Goal: Transaction & Acquisition: Subscribe to service/newsletter

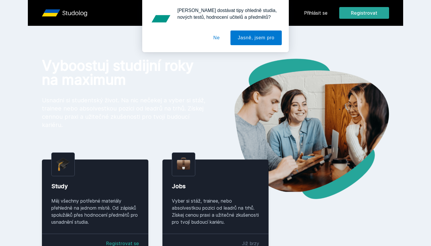
click at [310, 11] on div "[PERSON_NAME] dostávat tipy ohledně studia, nových testů, hodnocení učitelů a p…" at bounding box center [215, 26] width 431 height 52
click at [219, 38] on button "Ne" at bounding box center [216, 38] width 21 height 15
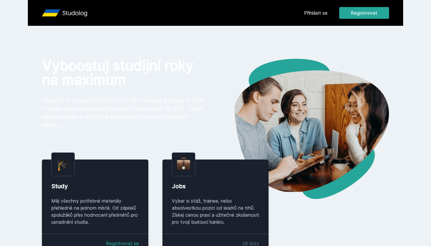
click at [323, 13] on link "Přihlásit se" at bounding box center [315, 12] width 23 height 7
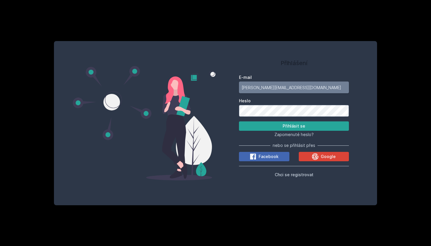
type input "[PERSON_NAME][EMAIL_ADDRESS][DOMAIN_NAME]"
click at [294, 126] on button "Přihlásit se" at bounding box center [294, 125] width 110 height 9
click at [319, 138] on div "E-mail [PERSON_NAME][EMAIL_ADDRESS][DOMAIN_NAME] [PERSON_NAME] se Zapomenuté he…" at bounding box center [294, 125] width 110 height 106
click at [290, 173] on span "Chci se registrovat" at bounding box center [294, 174] width 39 height 5
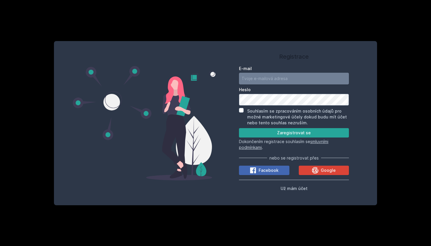
click at [282, 84] on input "E-mail" at bounding box center [294, 79] width 110 height 12
type input "[EMAIL_ADDRESS][DOMAIN_NAME]"
click at [242, 108] on input "Souhlasím se zpracováním osobních údajů pro možné marketingové účely dokud budu…" at bounding box center [241, 110] width 5 height 5
checkbox input "true"
click at [281, 135] on button "Zaregistrovat se" at bounding box center [294, 132] width 110 height 9
